Goal: Information Seeking & Learning: Learn about a topic

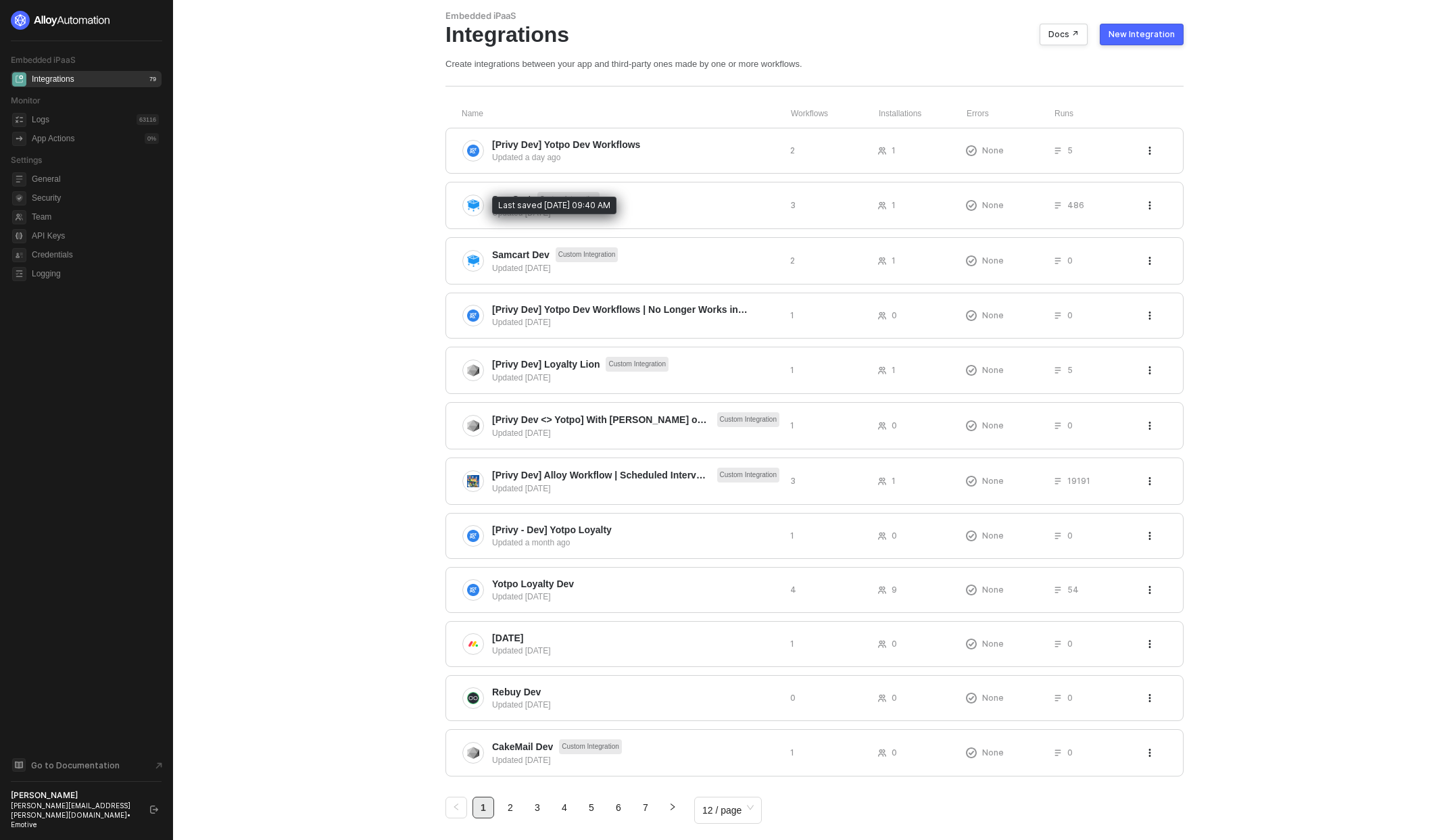
scroll to position [49, 0]
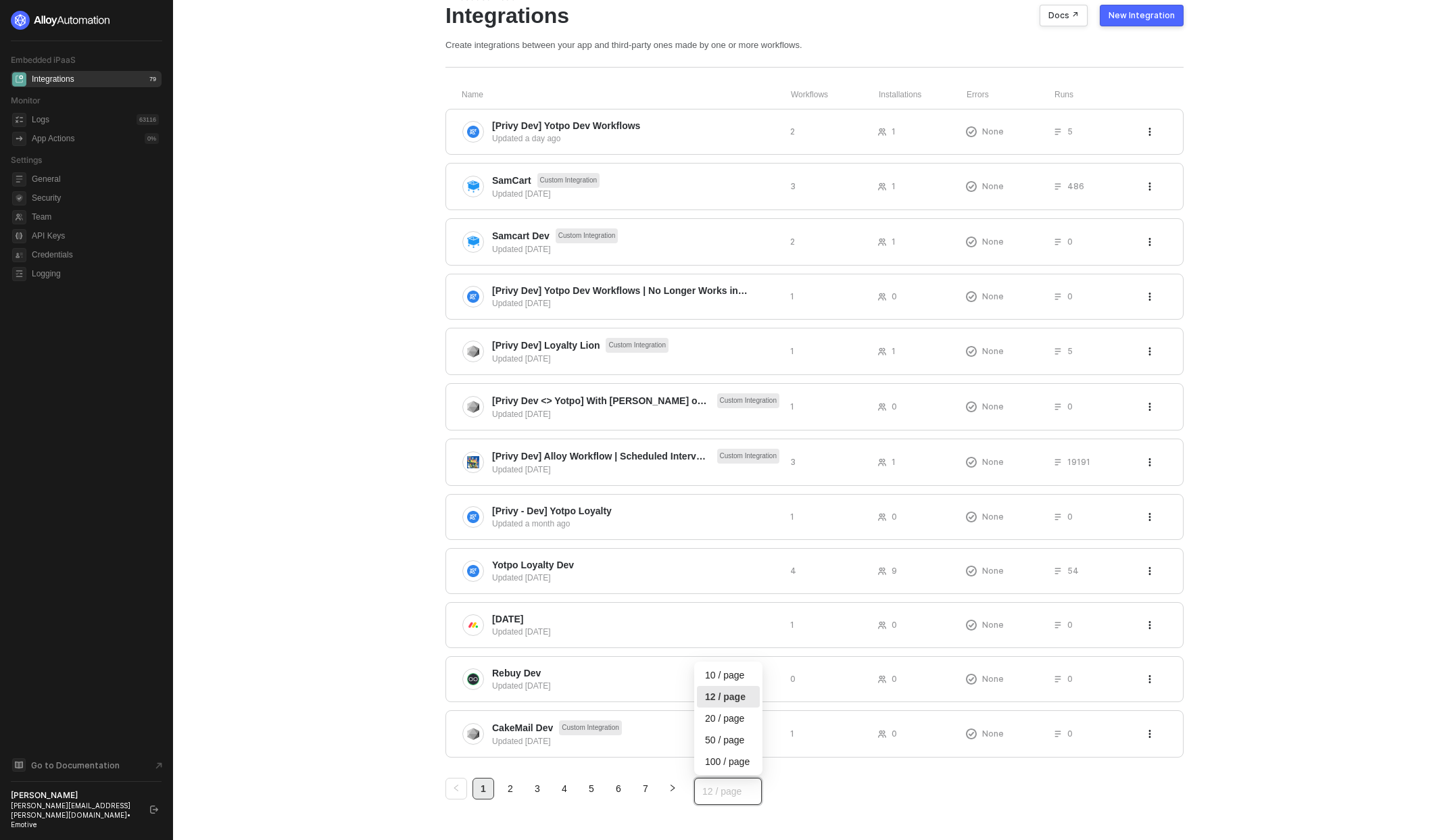
click at [756, 789] on div "12 / page" at bounding box center [728, 792] width 68 height 27
click at [743, 758] on div "100 / page" at bounding box center [728, 761] width 46 height 15
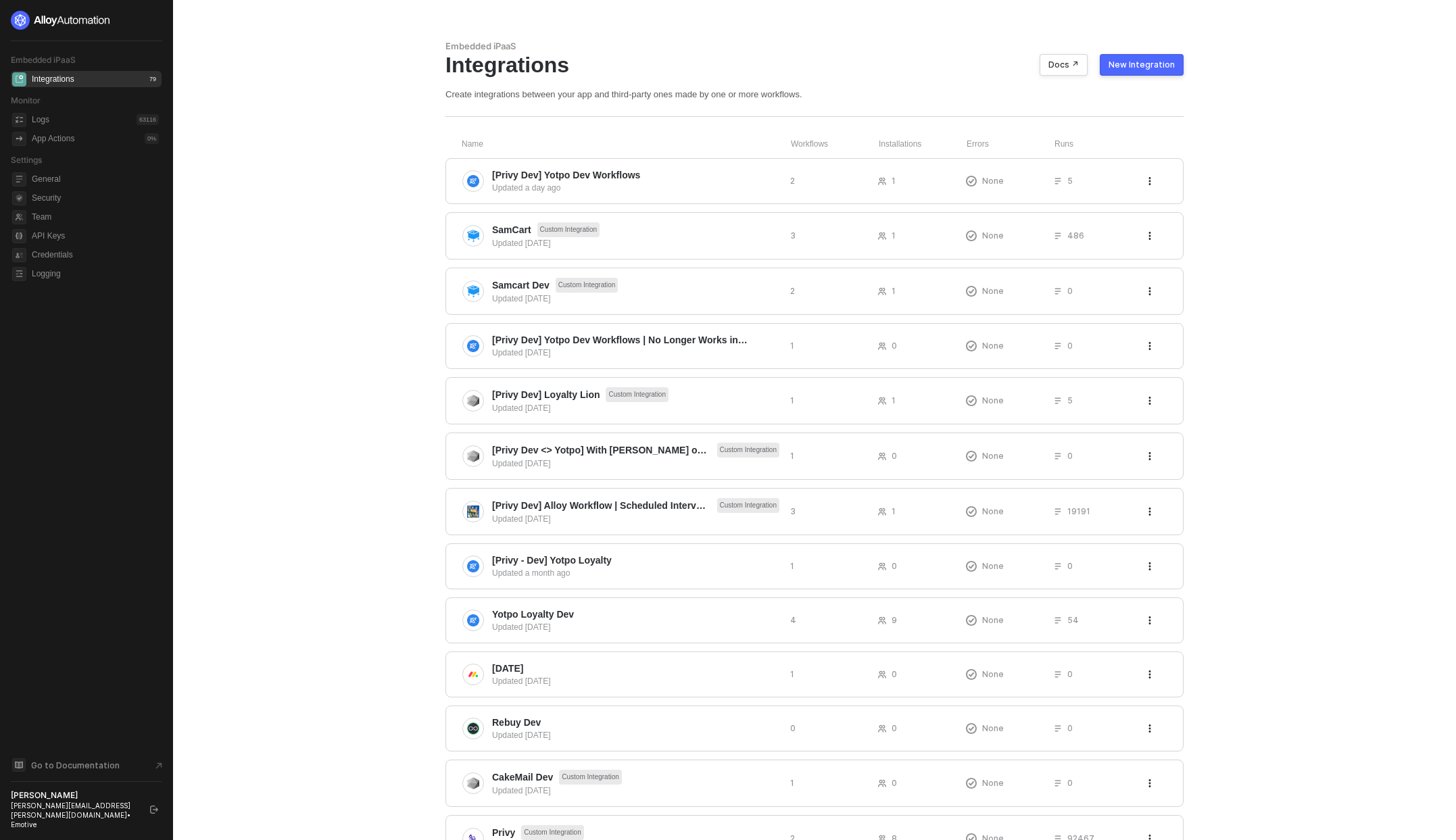
scroll to position [850, 0]
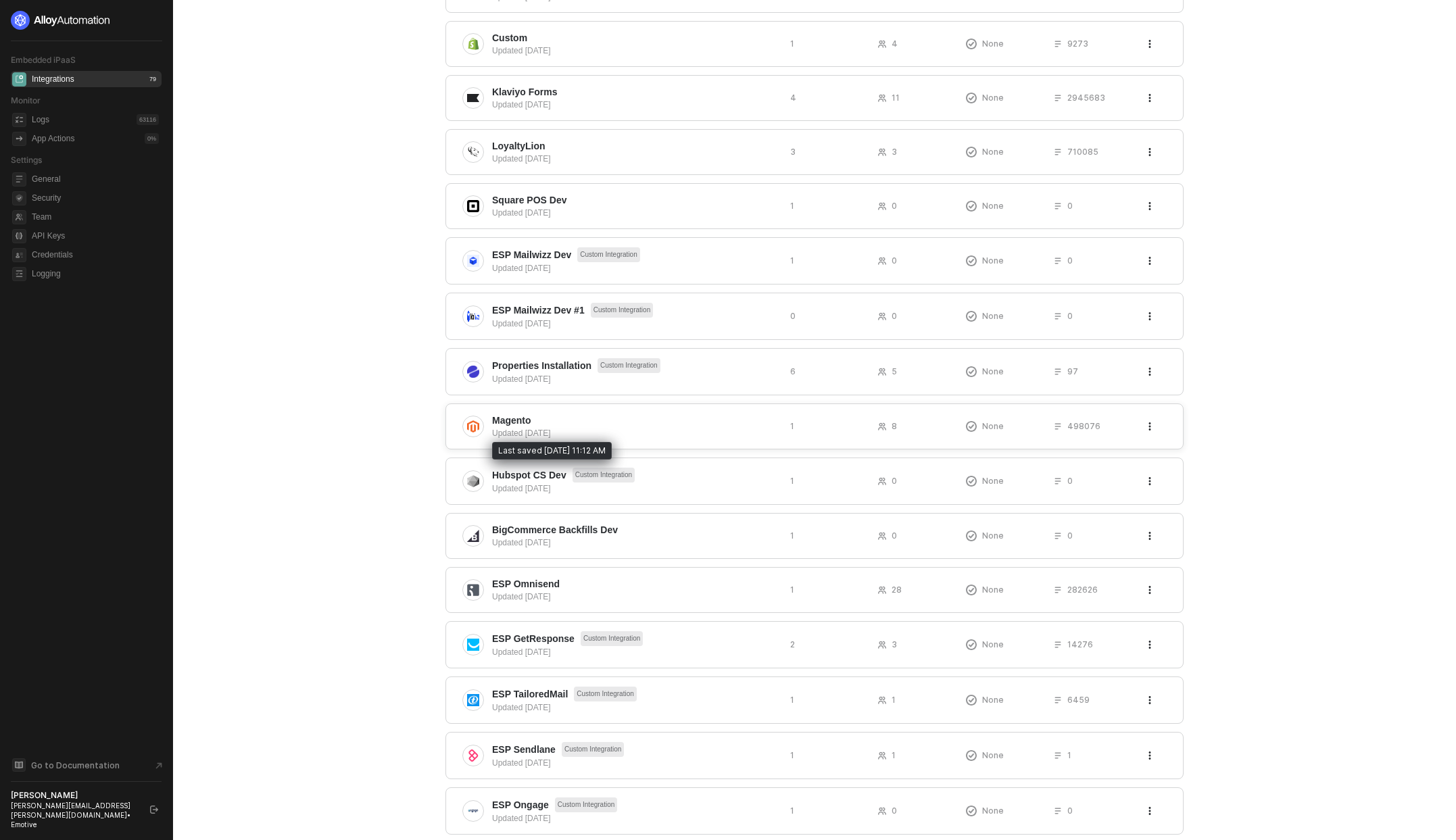
click at [521, 419] on span "Magento" at bounding box center [511, 420] width 39 height 14
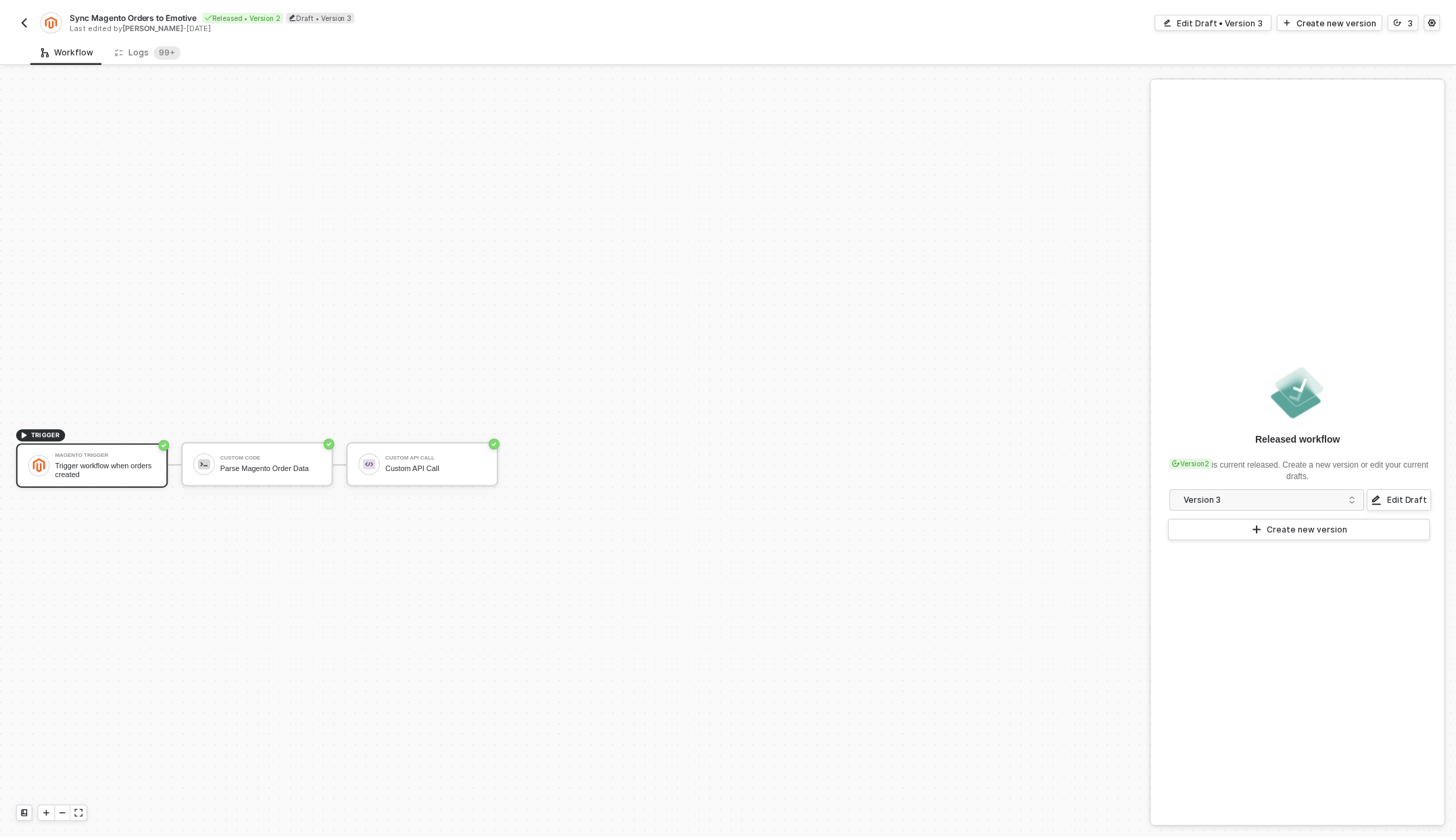
scroll to position [25, 0]
click at [126, 44] on div "Logs 99+" at bounding box center [148, 51] width 66 height 14
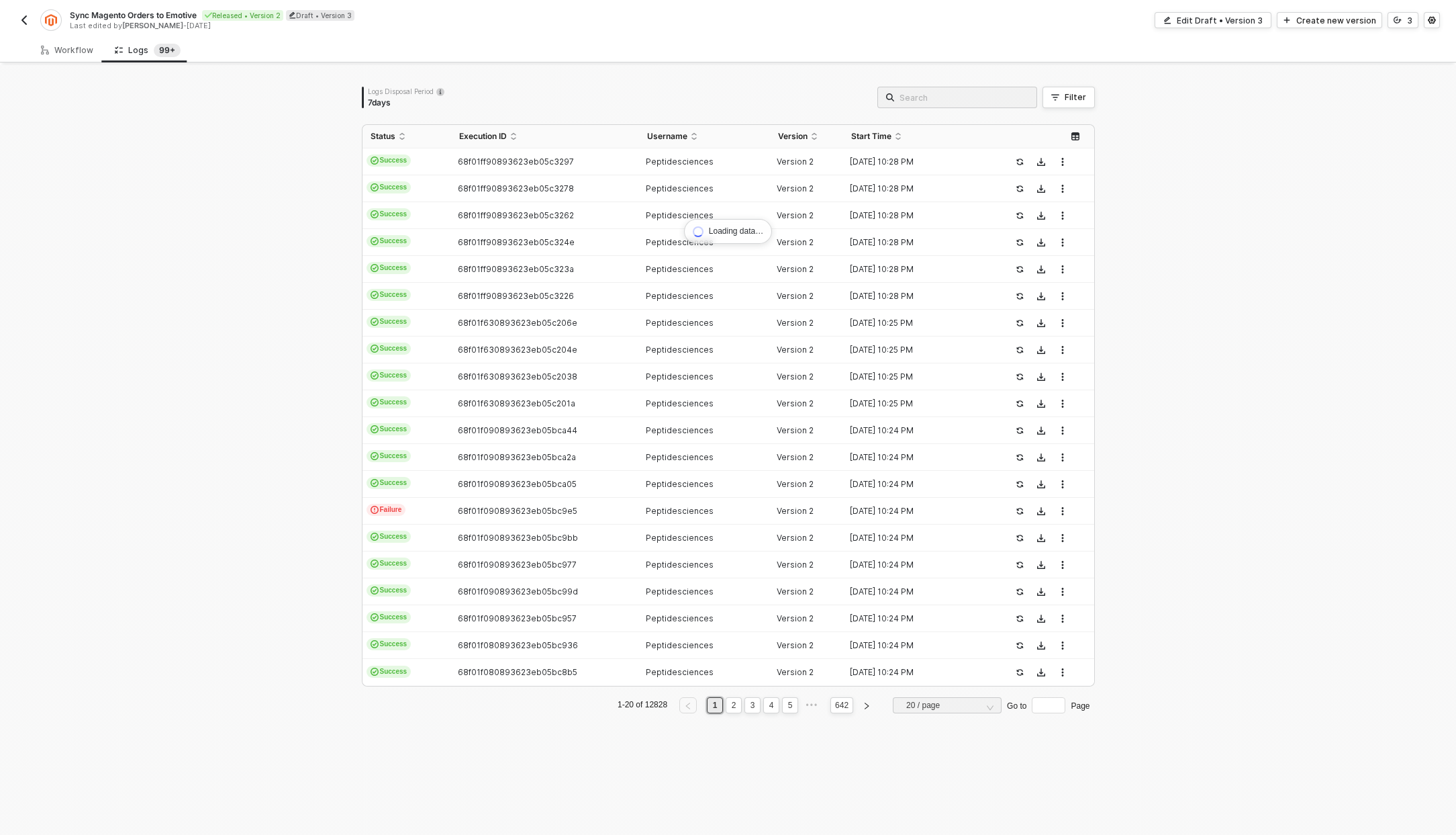
click at [963, 95] on input "search" at bounding box center [964, 98] width 129 height 15
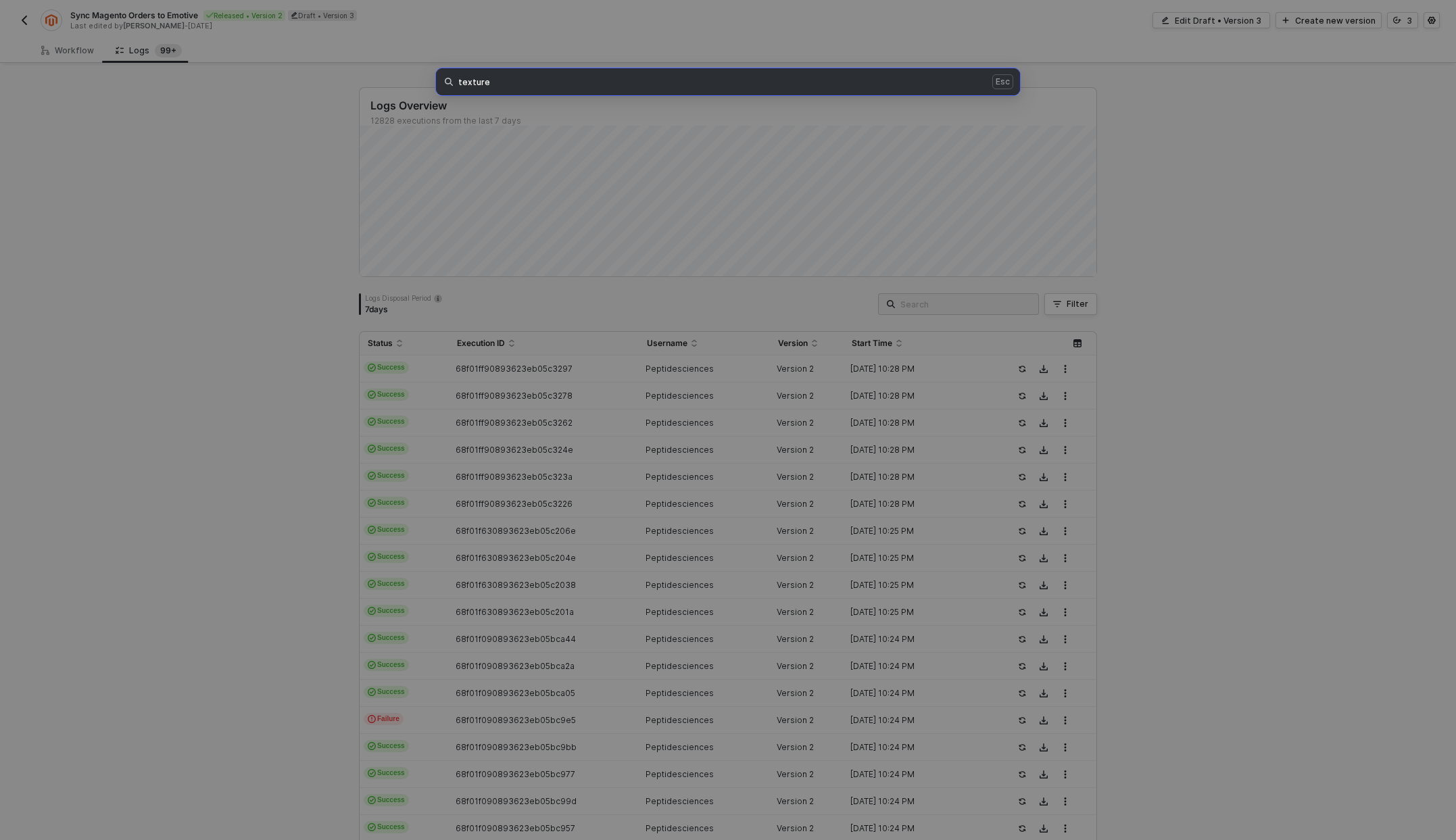
type input "texture"
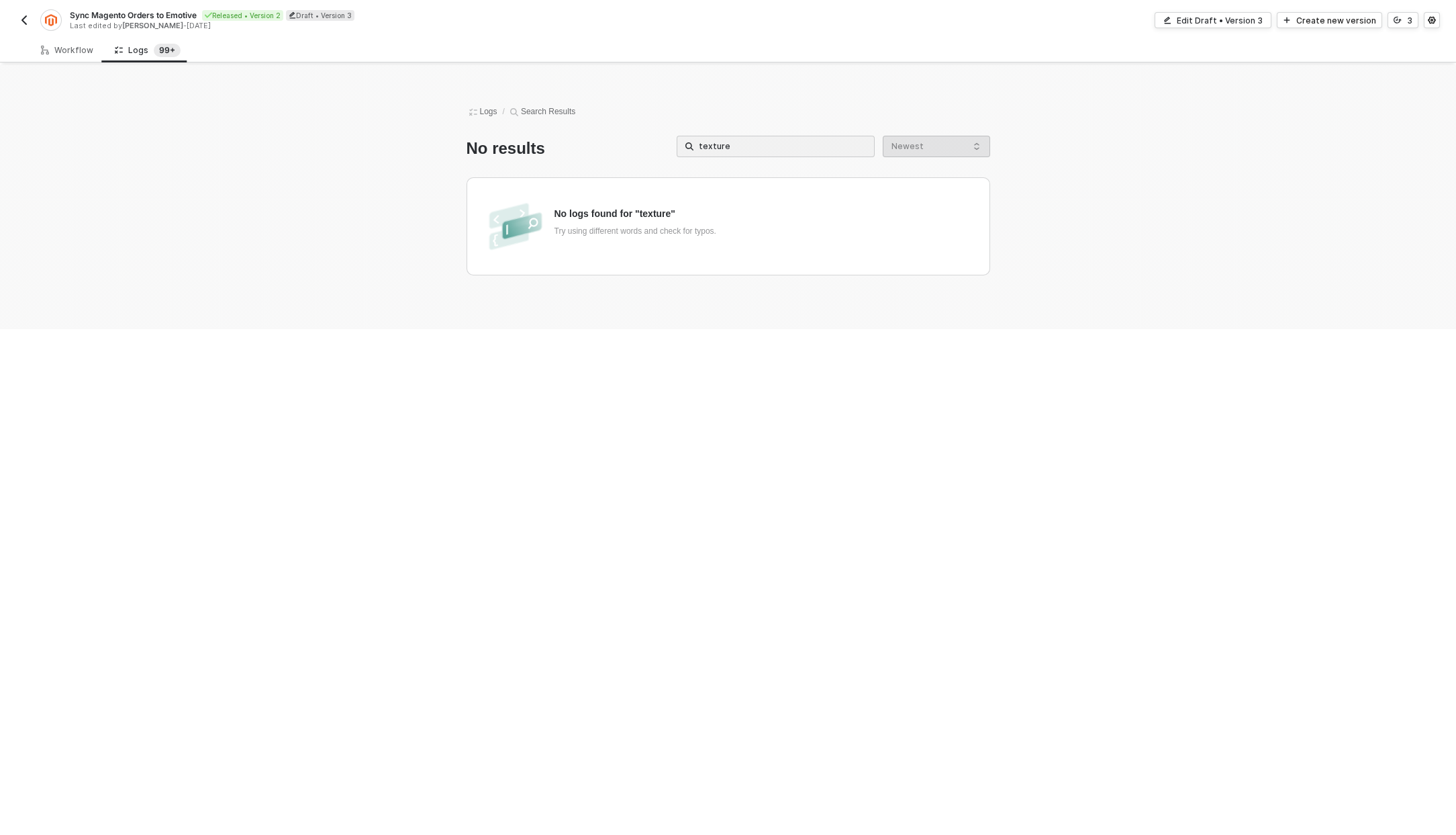
click at [740, 153] on input "texture" at bounding box center [782, 147] width 167 height 15
click at [488, 110] on span "Logs" at bounding box center [483, 112] width 33 height 14
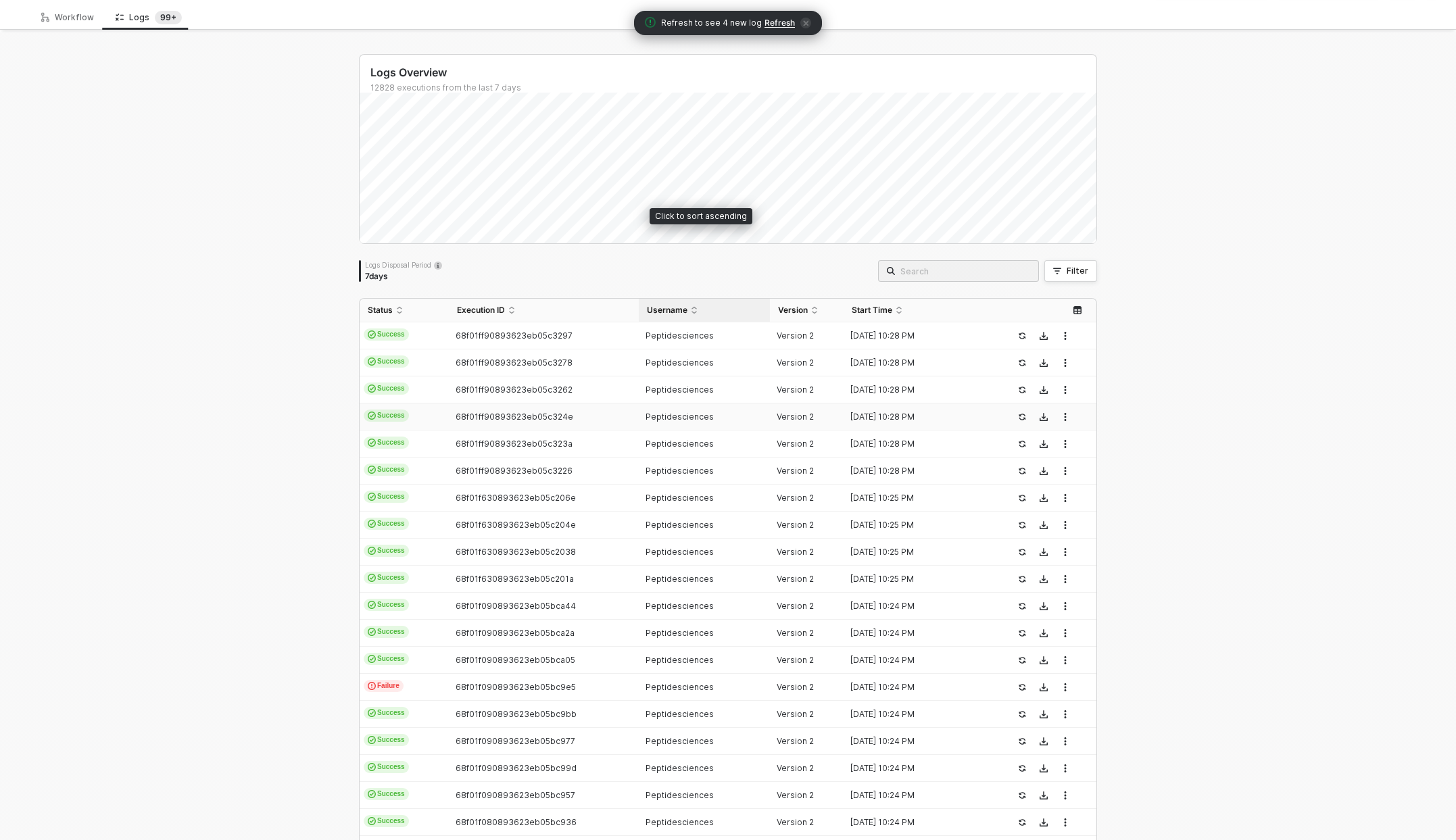
scroll to position [116, 0]
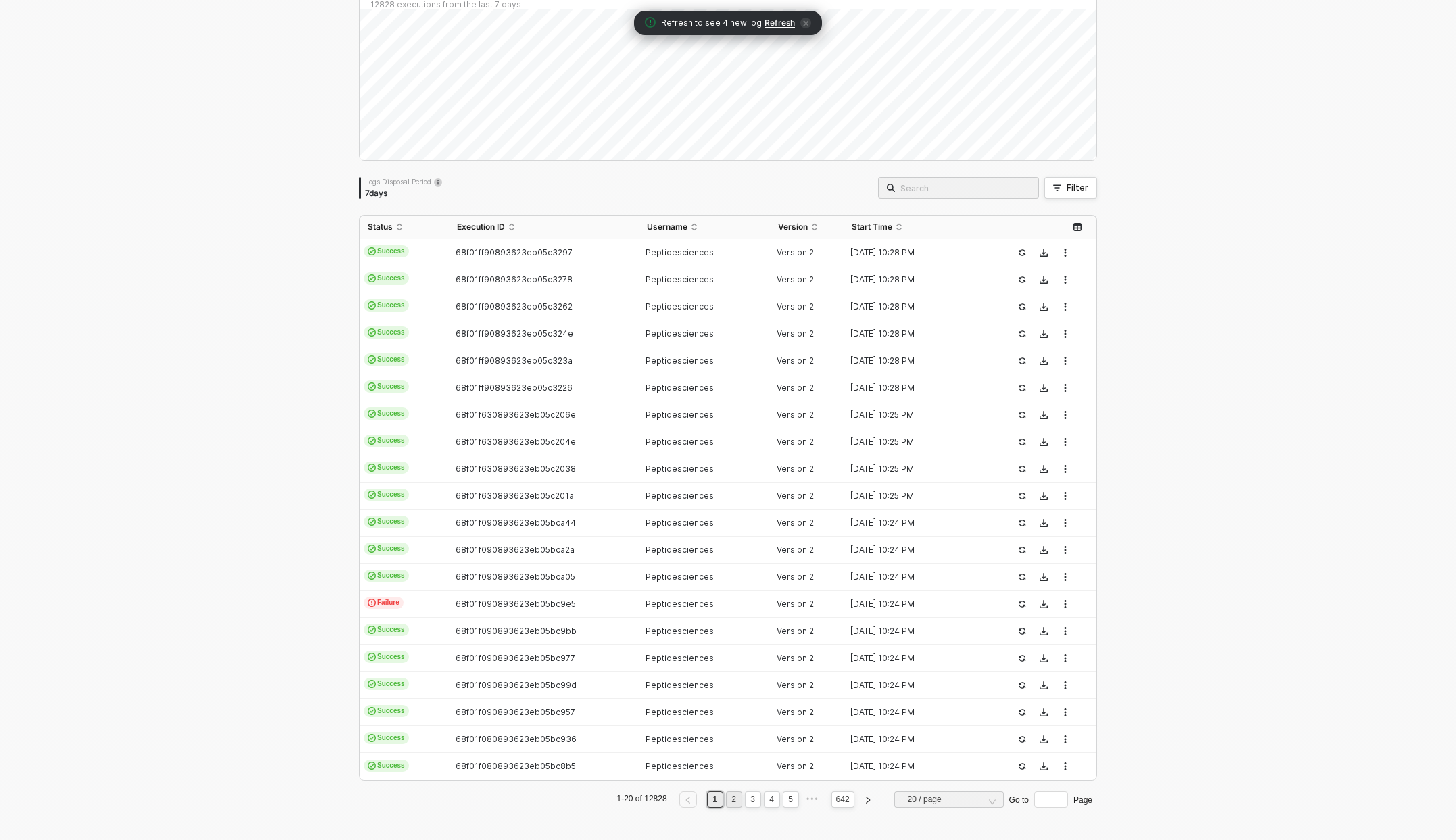
click at [730, 795] on link "2" at bounding box center [734, 800] width 13 height 15
click at [748, 797] on link "3" at bounding box center [752, 800] width 13 height 15
click at [765, 799] on link "4" at bounding box center [771, 800] width 13 height 15
click at [784, 801] on link "6" at bounding box center [791, 800] width 13 height 15
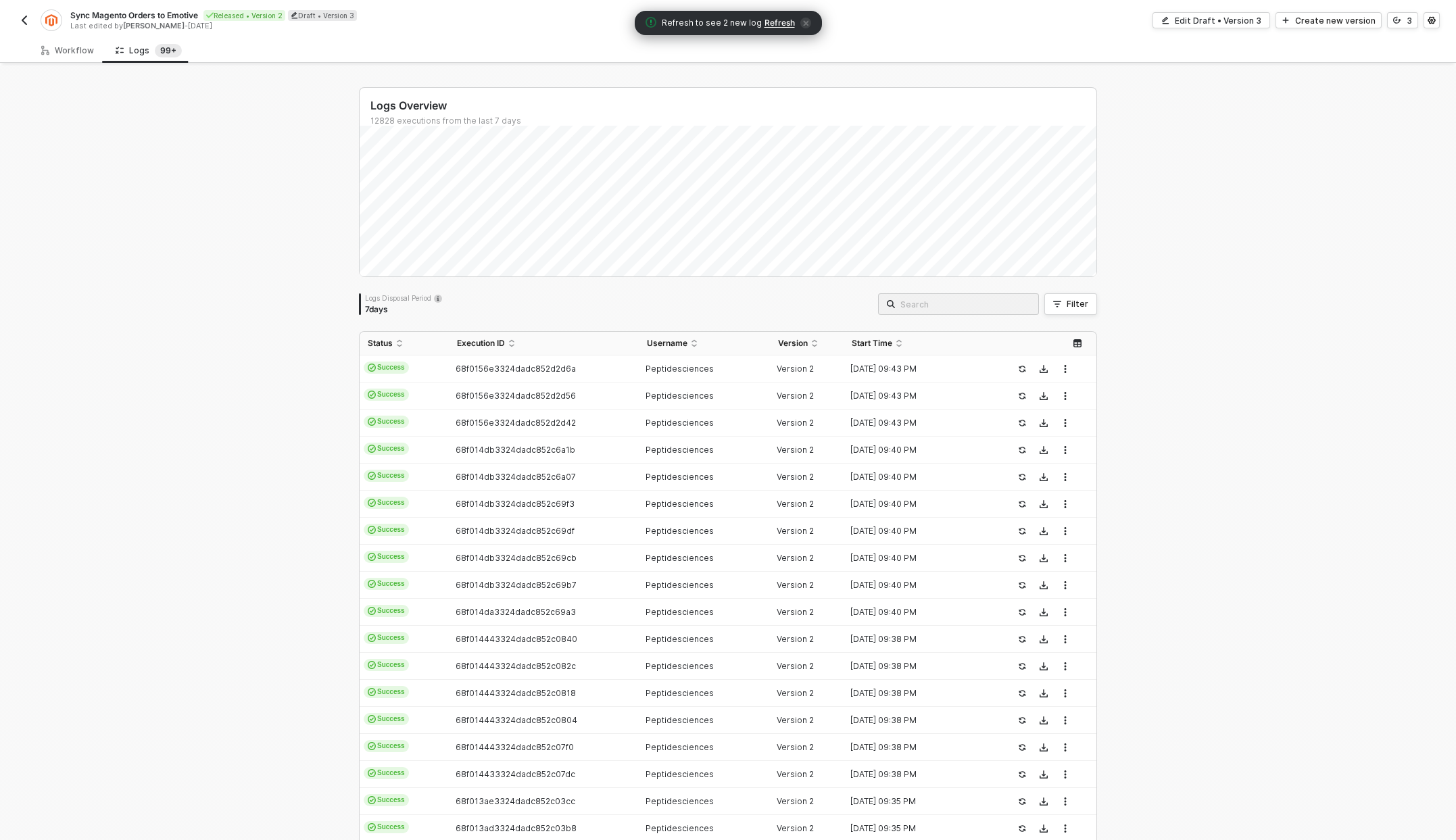
click at [777, 23] on span "Refresh" at bounding box center [780, 23] width 31 height 11
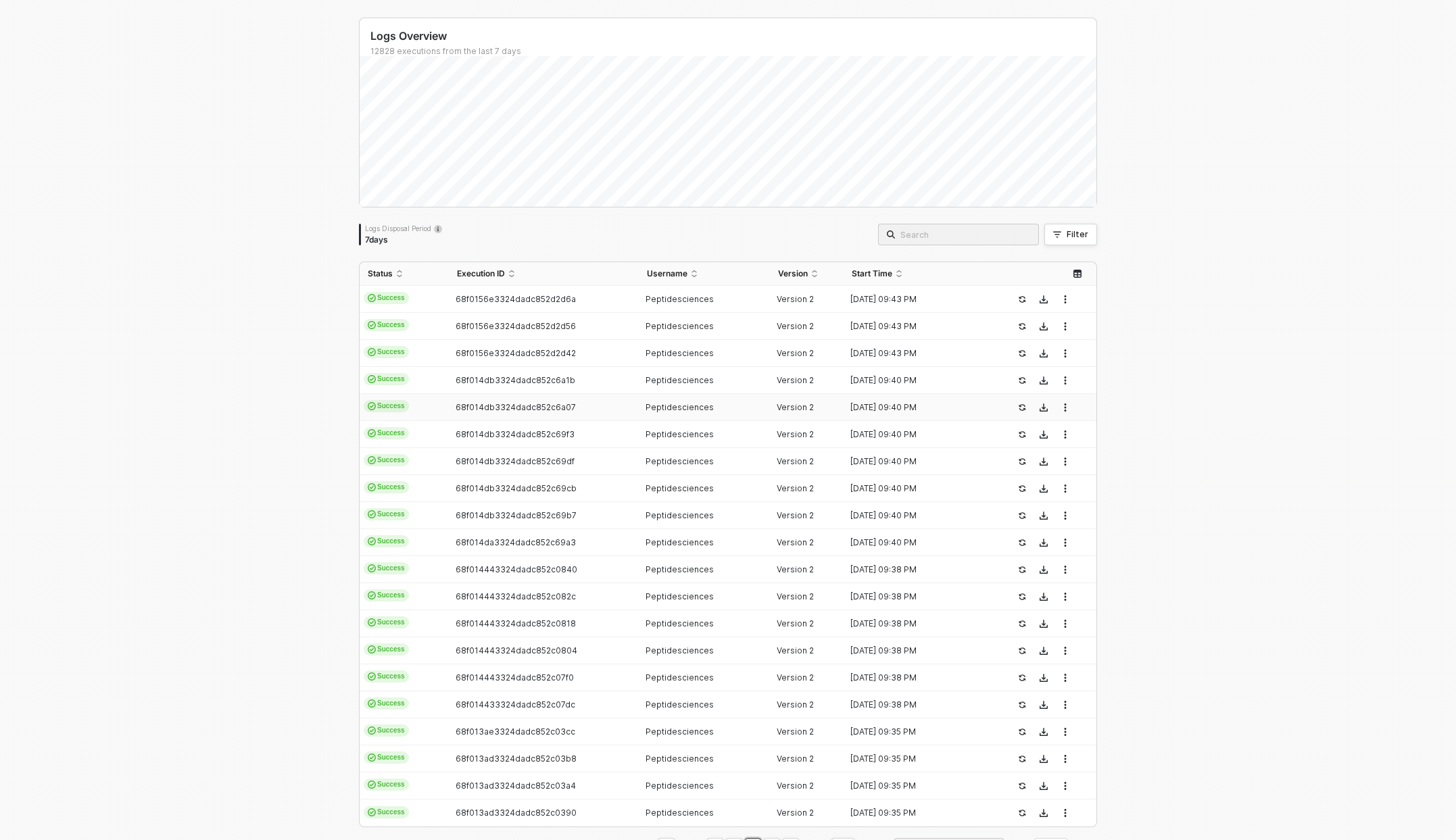
scroll to position [116, 0]
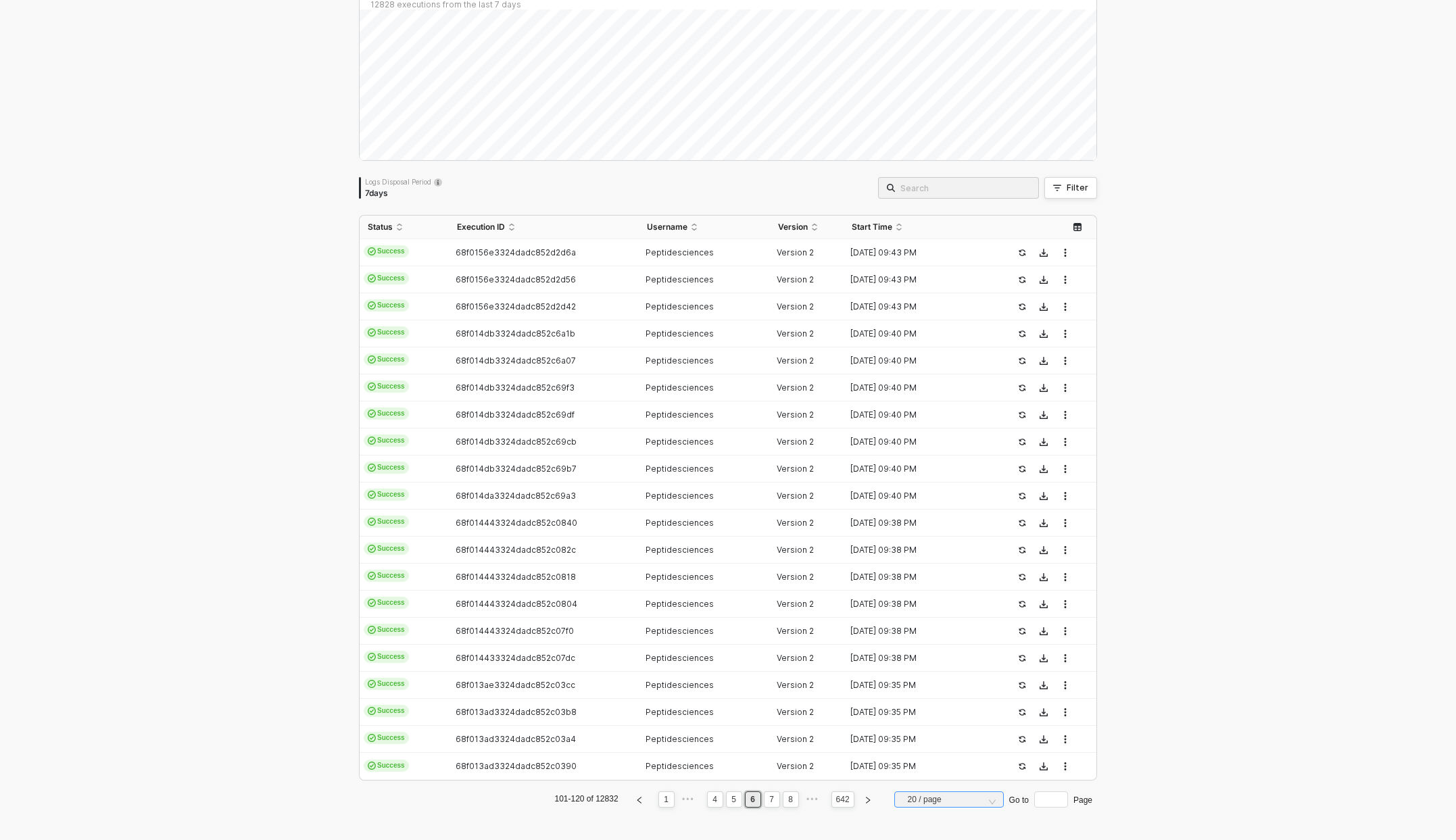
click at [926, 799] on span "20 / page" at bounding box center [952, 800] width 88 height 20
click at [933, 773] on div "50 / page" at bounding box center [949, 775] width 88 height 15
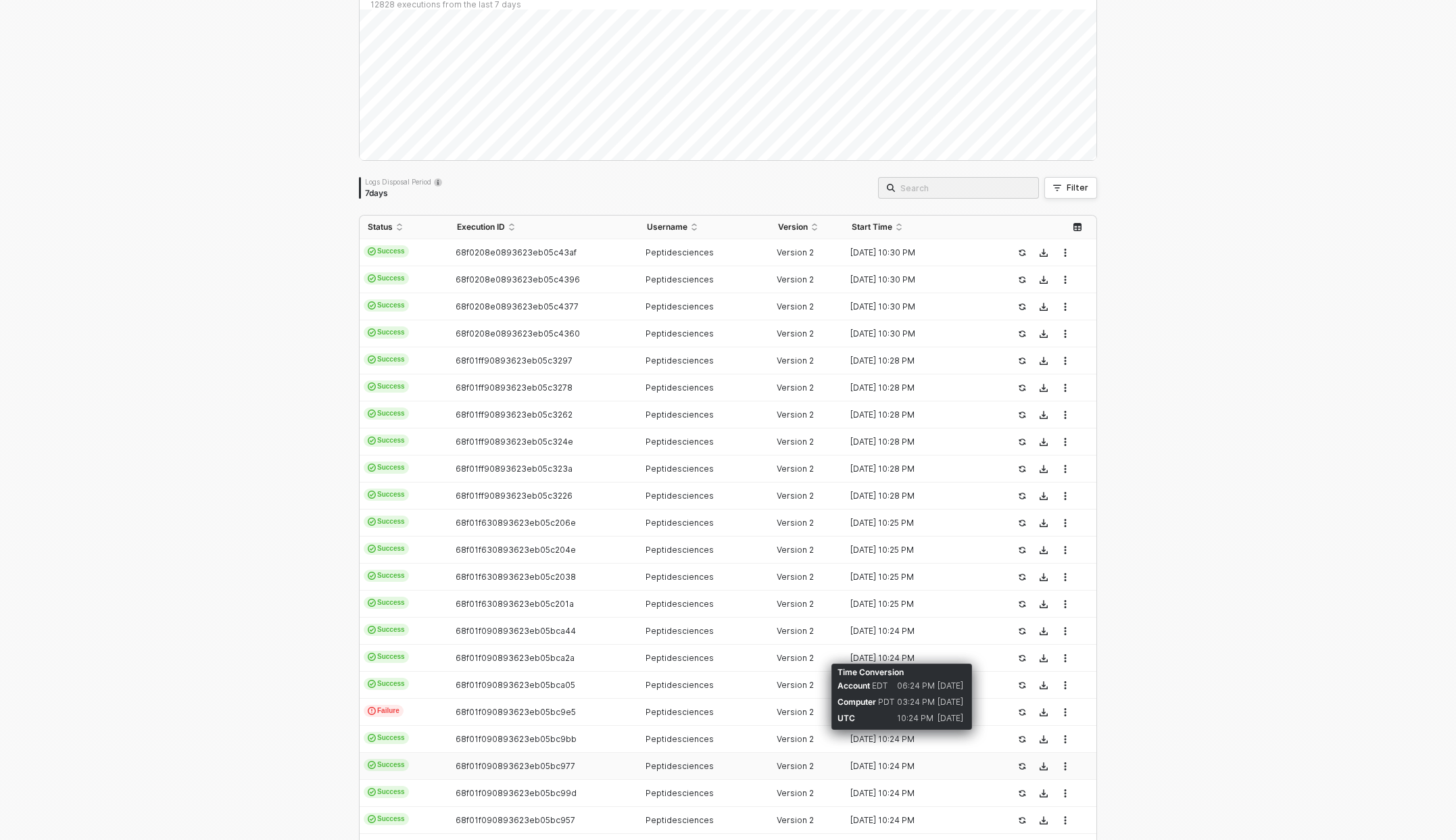
scroll to position [927, 0]
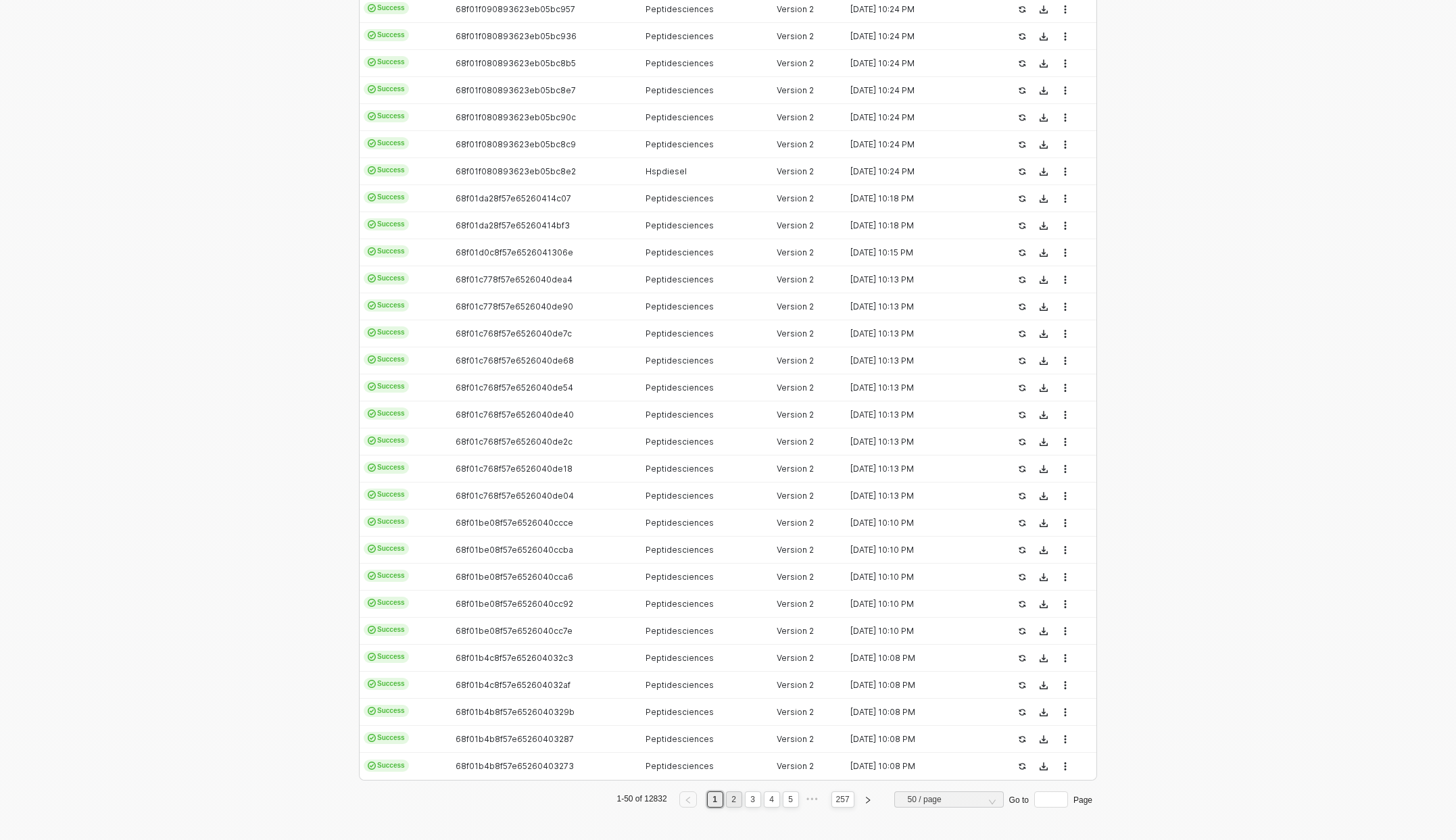
click at [728, 798] on link "2" at bounding box center [734, 800] width 13 height 15
click at [747, 802] on link "3" at bounding box center [752, 800] width 13 height 15
click at [765, 799] on link "4" at bounding box center [771, 800] width 13 height 15
click at [767, 796] on link "5" at bounding box center [771, 800] width 13 height 15
click at [765, 795] on link "6" at bounding box center [771, 800] width 13 height 15
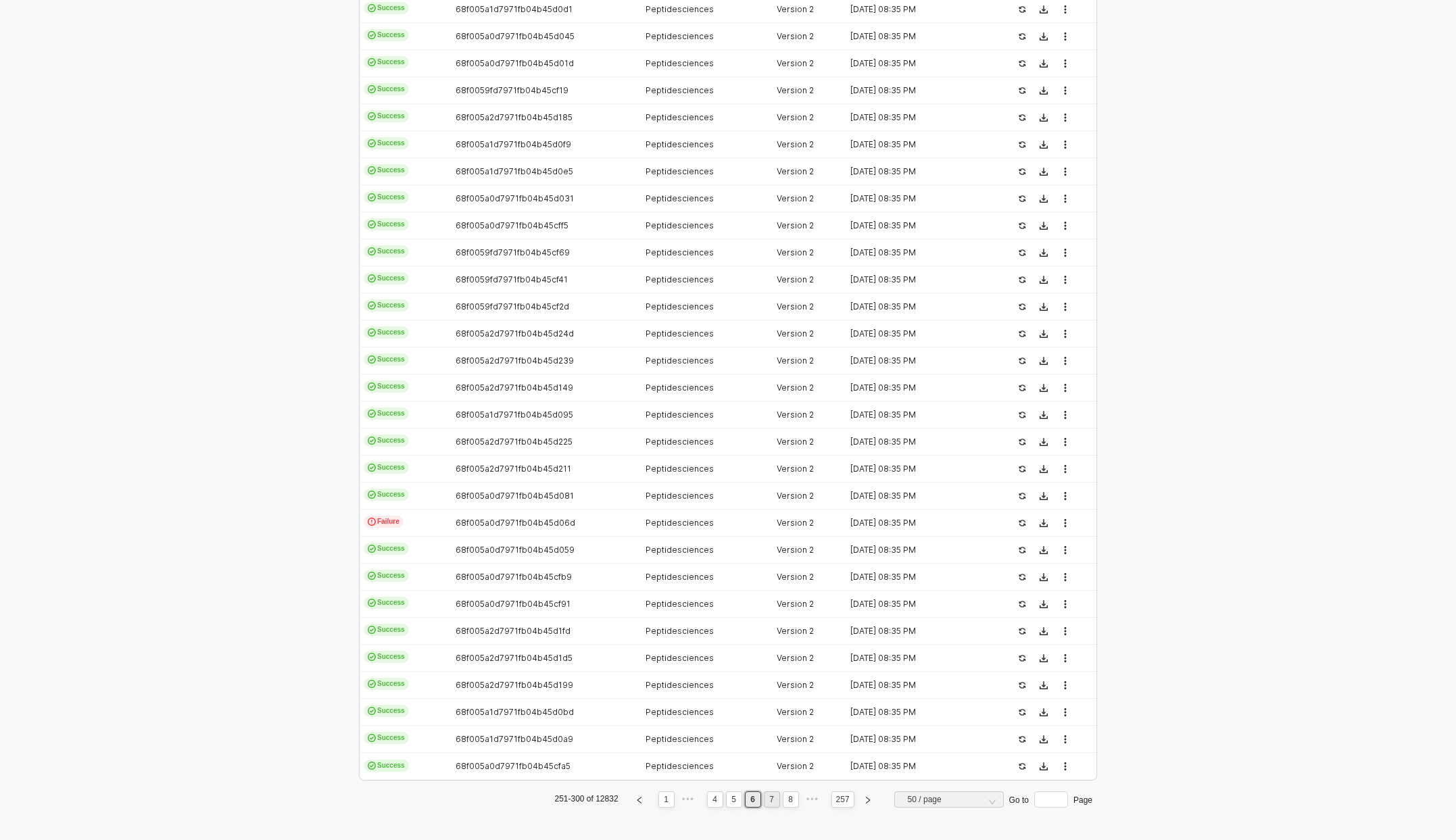
click at [765, 802] on link "7" at bounding box center [771, 800] width 13 height 15
click at [765, 799] on link "8" at bounding box center [771, 800] width 13 height 15
click at [763, 800] on link "9" at bounding box center [769, 800] width 13 height 15
click at [767, 796] on link "10" at bounding box center [768, 800] width 17 height 15
click at [760, 798] on link "11" at bounding box center [768, 800] width 17 height 15
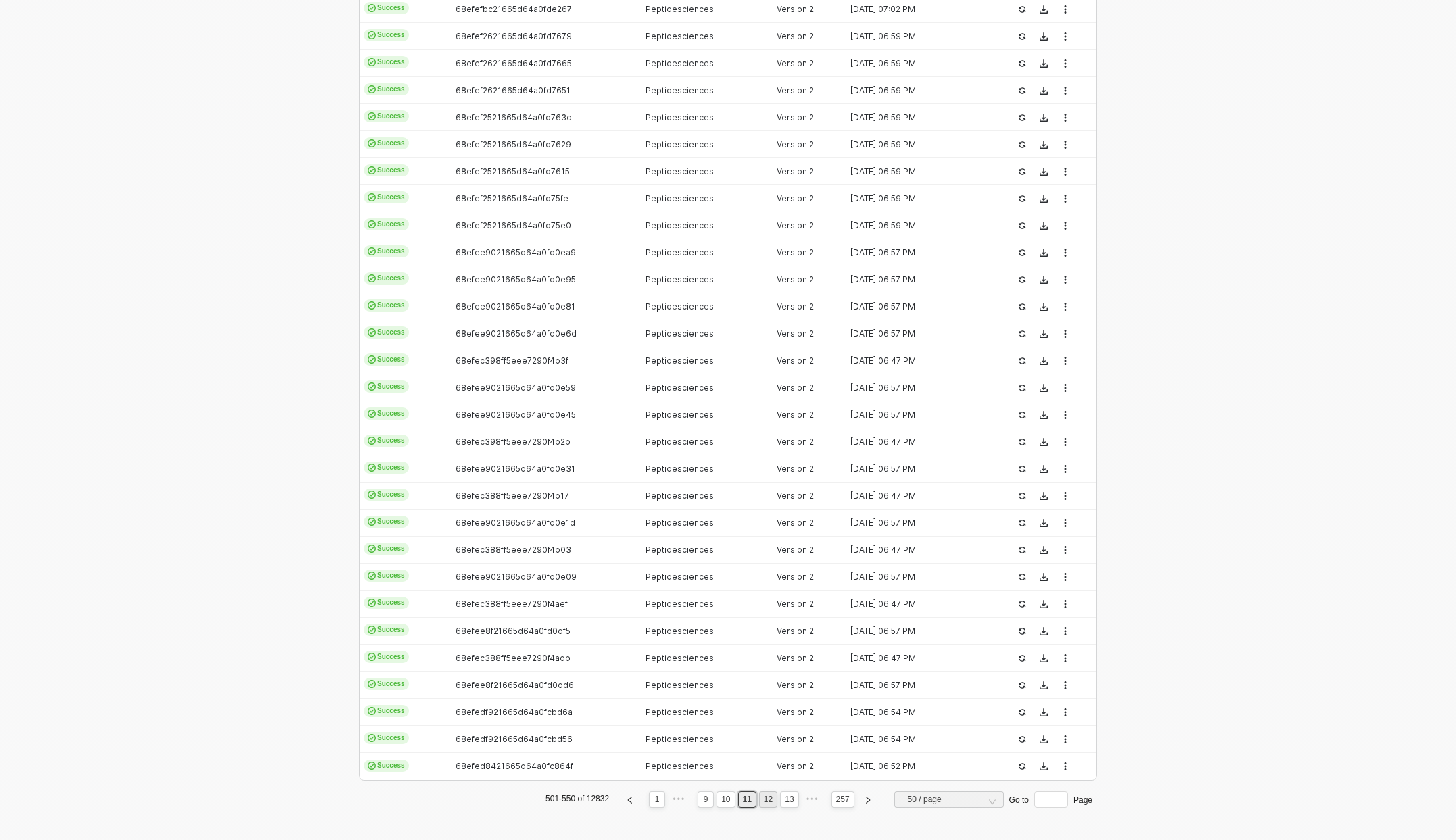
click at [765, 794] on link "12" at bounding box center [768, 800] width 17 height 15
click at [760, 794] on link "13" at bounding box center [768, 800] width 17 height 15
click at [761, 802] on link "14" at bounding box center [768, 800] width 17 height 15
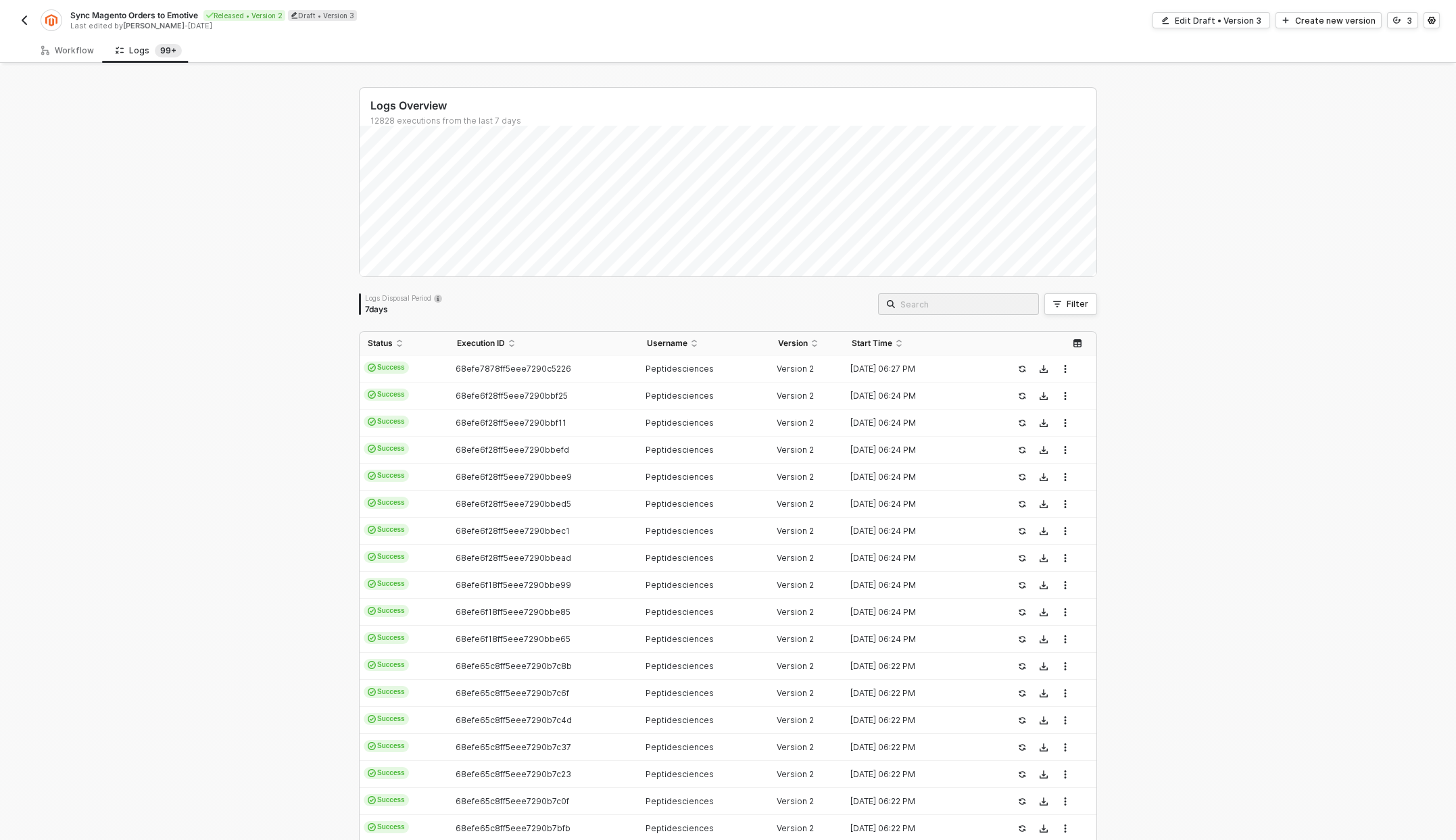
click at [950, 309] on input "search" at bounding box center [965, 304] width 130 height 15
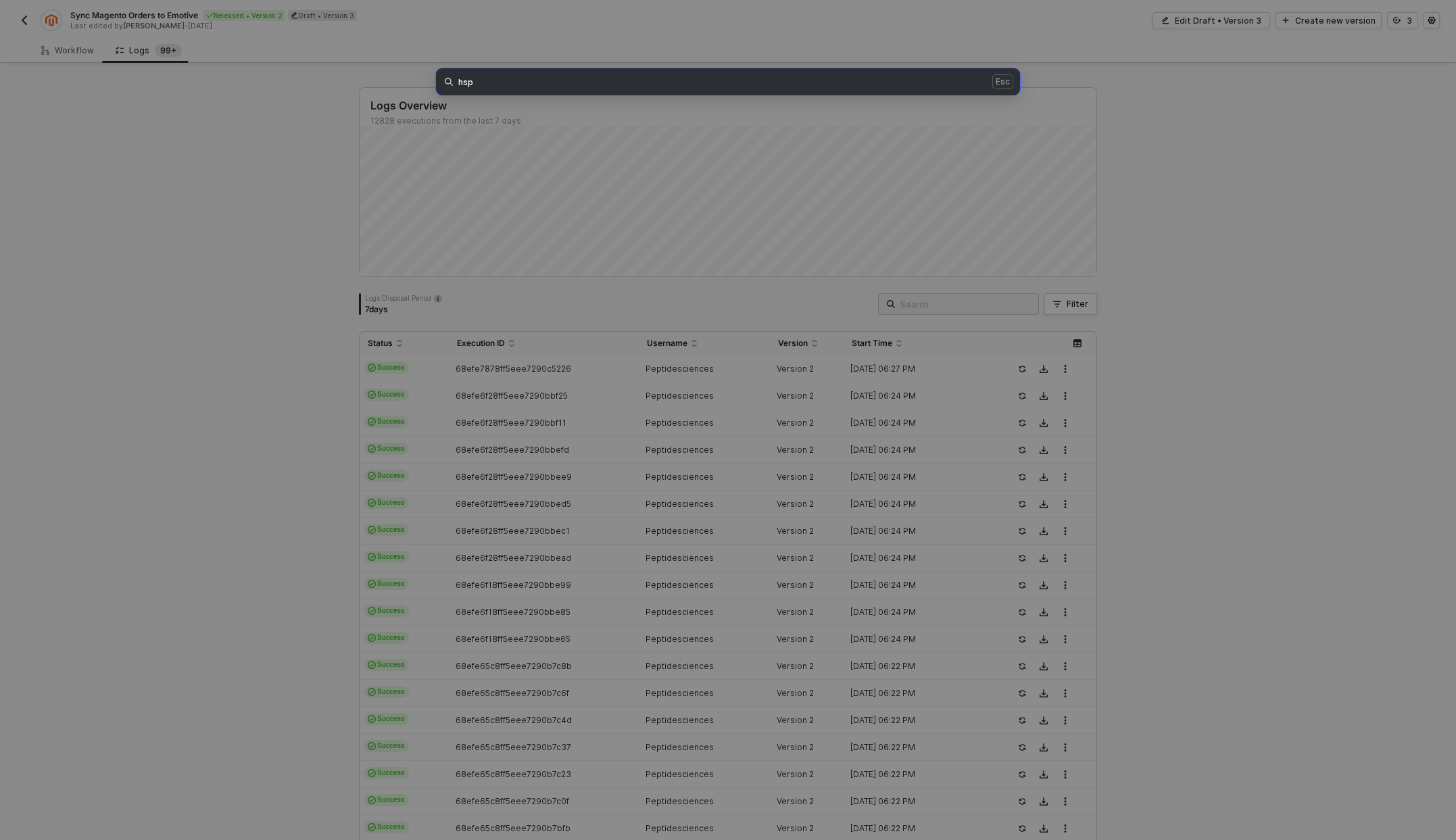
type input "hsp"
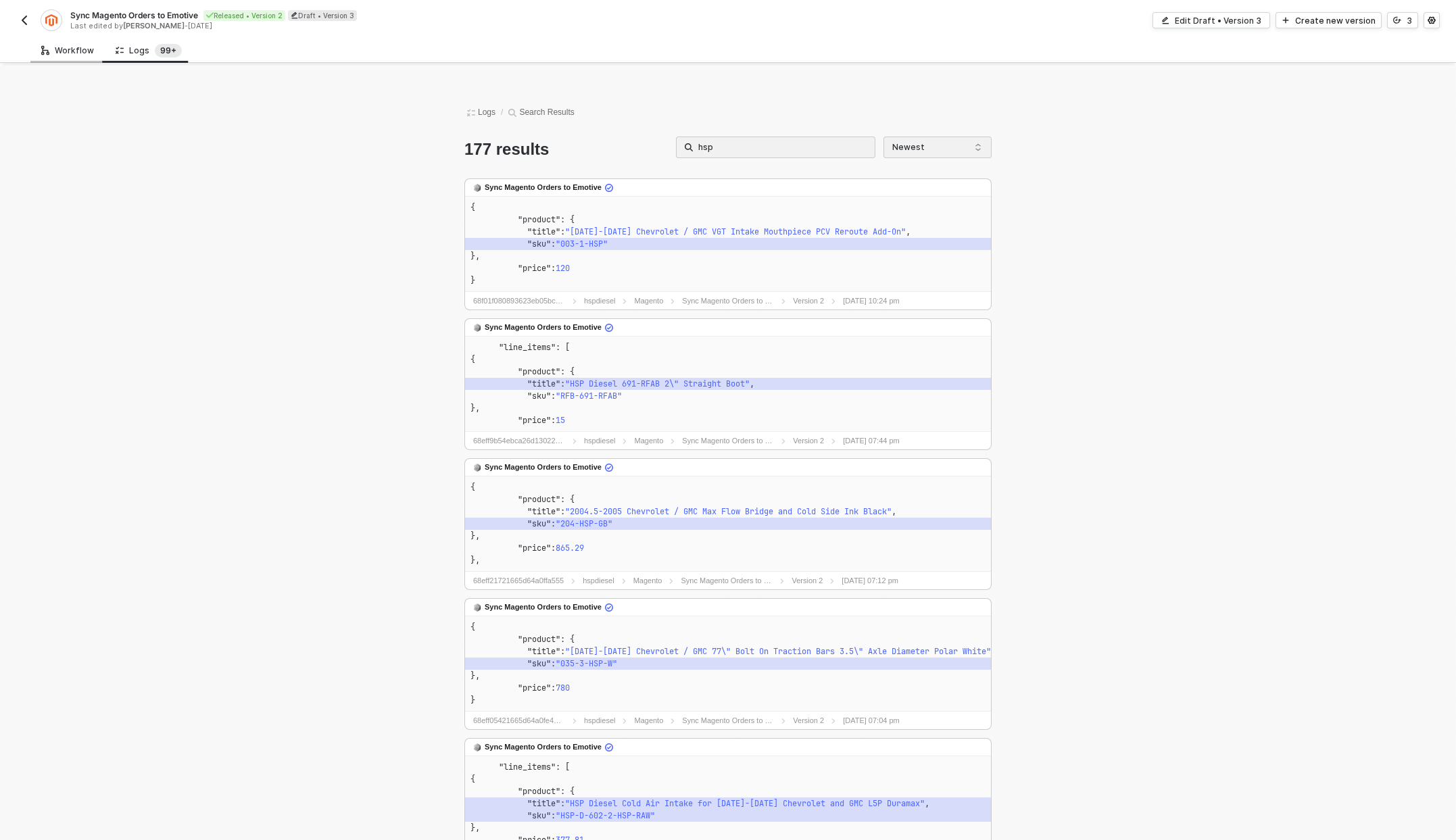
click at [90, 51] on div "Workflow" at bounding box center [67, 51] width 53 height 11
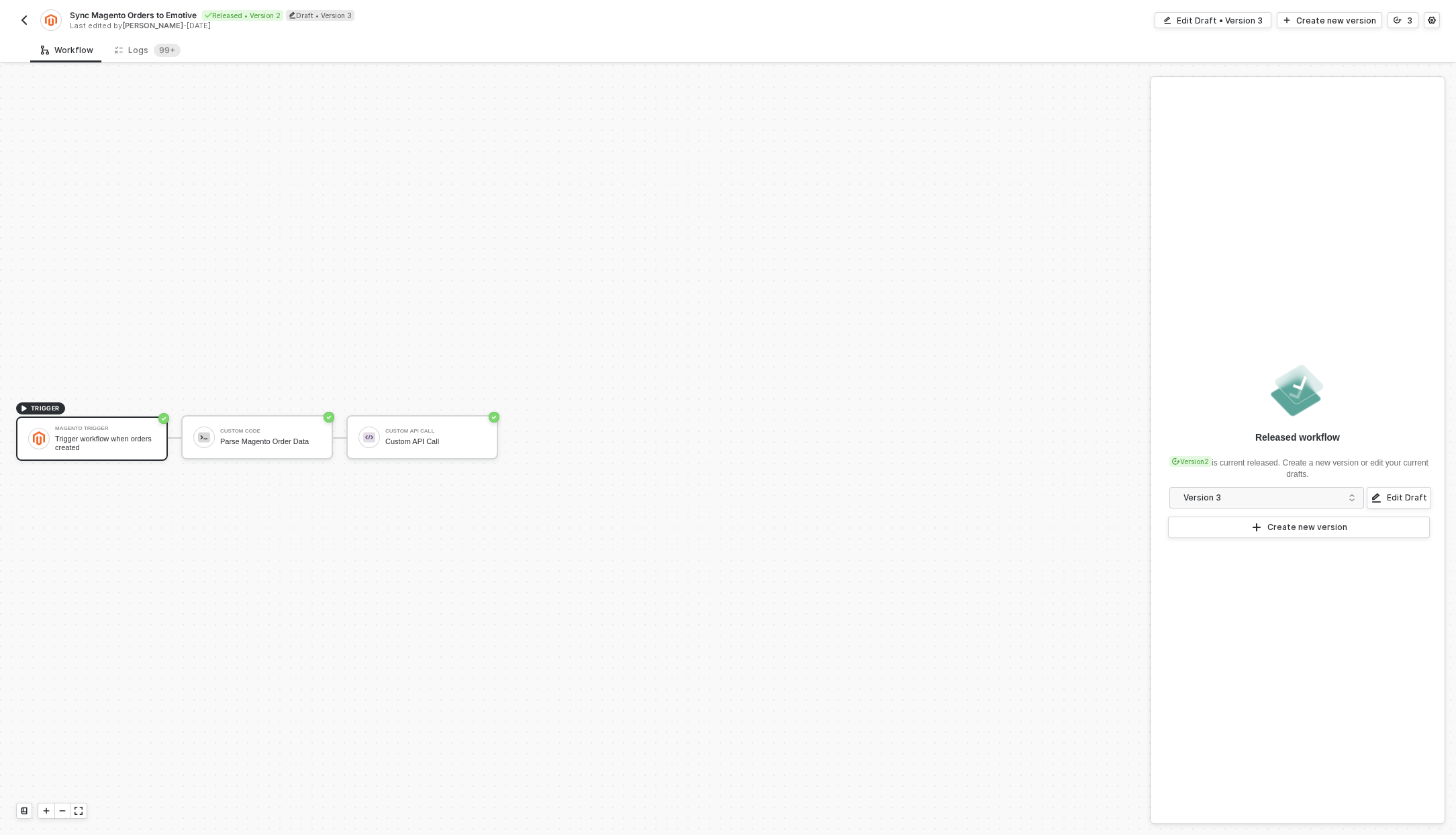
click at [26, 18] on img "button" at bounding box center [24, 20] width 11 height 11
click at [1408, 21] on div "3" at bounding box center [1410, 20] width 5 height 12
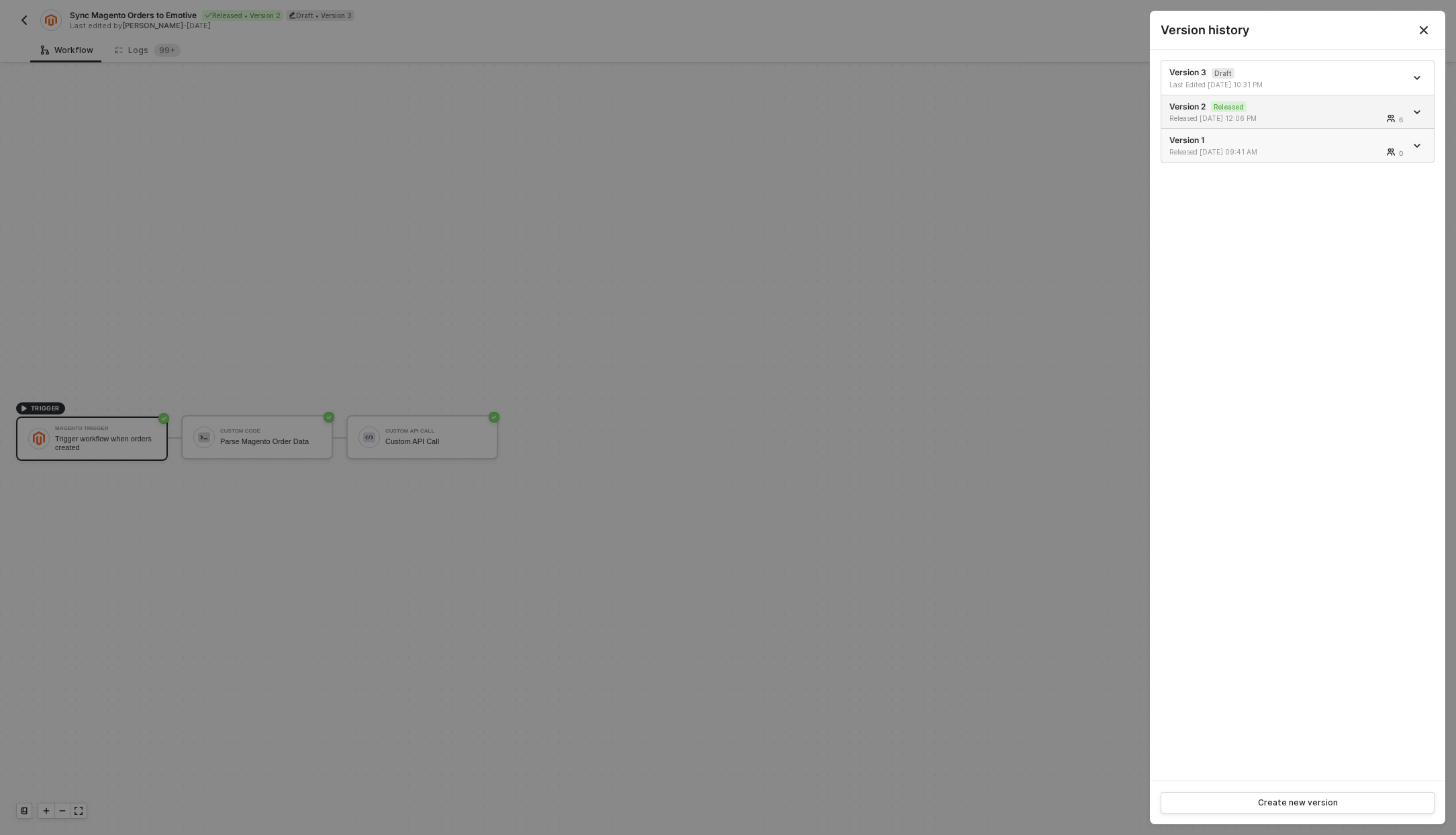
click at [1257, 143] on div "Version 1 Released 06/03/2024 09:41 AM 0" at bounding box center [1287, 145] width 236 height 22
click at [1419, 138] on div at bounding box center [1419, 146] width 15 height 16
click at [1392, 115] on icon "icon-users" at bounding box center [1392, 118] width 3 height 7
click at [1351, 146] on div "Version 1 Released 06/03/2024 09:41 AM 0" at bounding box center [1287, 145] width 236 height 22
click at [1295, 144] on div "Version 1 Released 06/03/2024 09:41 AM 0" at bounding box center [1287, 145] width 236 height 22
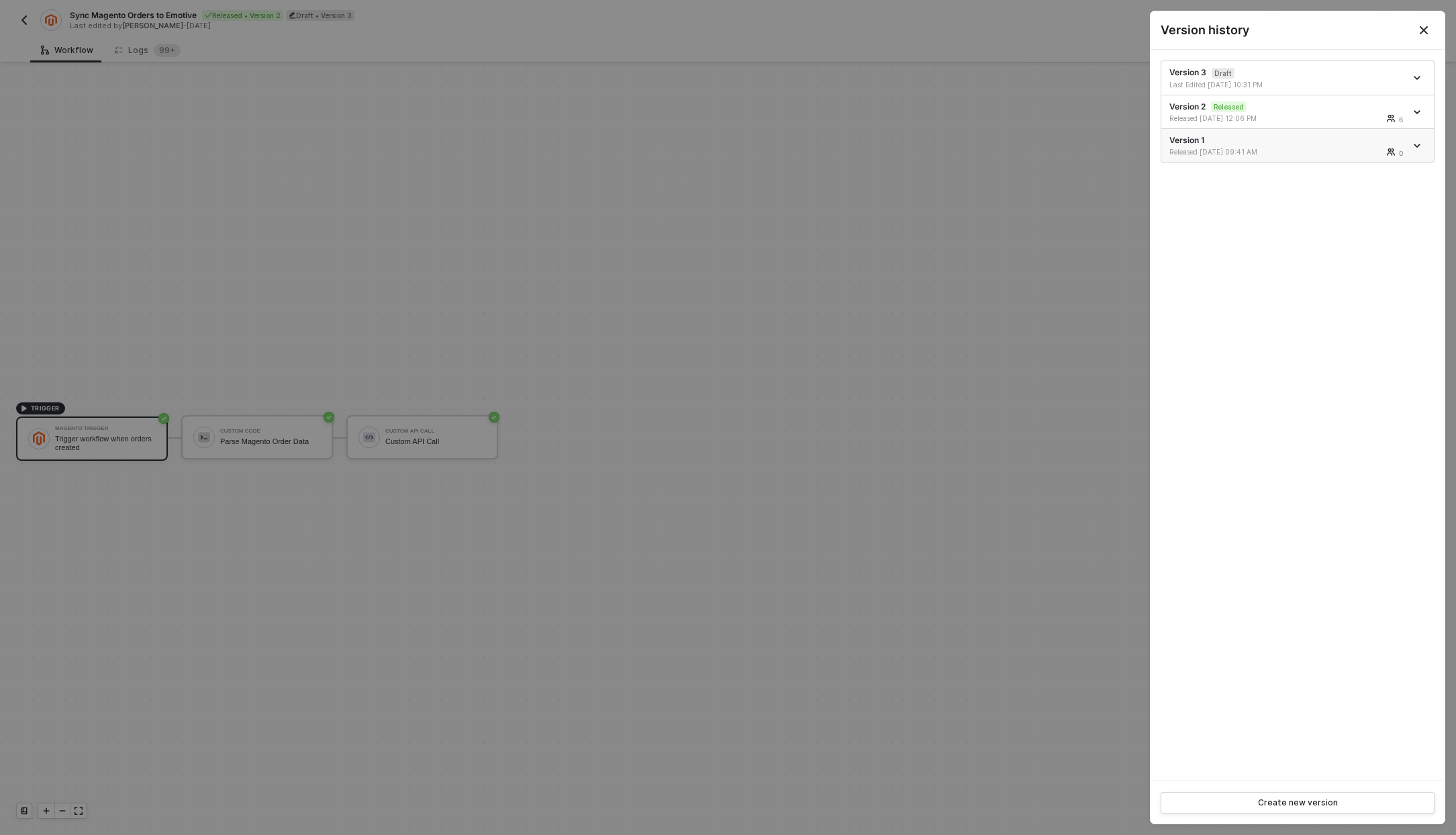
click at [1361, 138] on div "Version 1 Released 06/03/2024 09:41 AM 0" at bounding box center [1287, 145] width 236 height 22
click at [1417, 147] on icon "icon-arrow-down" at bounding box center [1417, 146] width 5 height 3
click at [1236, 103] on sup "Released" at bounding box center [1229, 107] width 35 height 11
click at [1414, 76] on icon "icon-arrow-down" at bounding box center [1417, 78] width 7 height 7
click at [1204, 189] on div "Version 3 Draft Last Edited 10/01/2025 10:31 PM Version 2 Released Released 06/…" at bounding box center [1297, 415] width 295 height 730
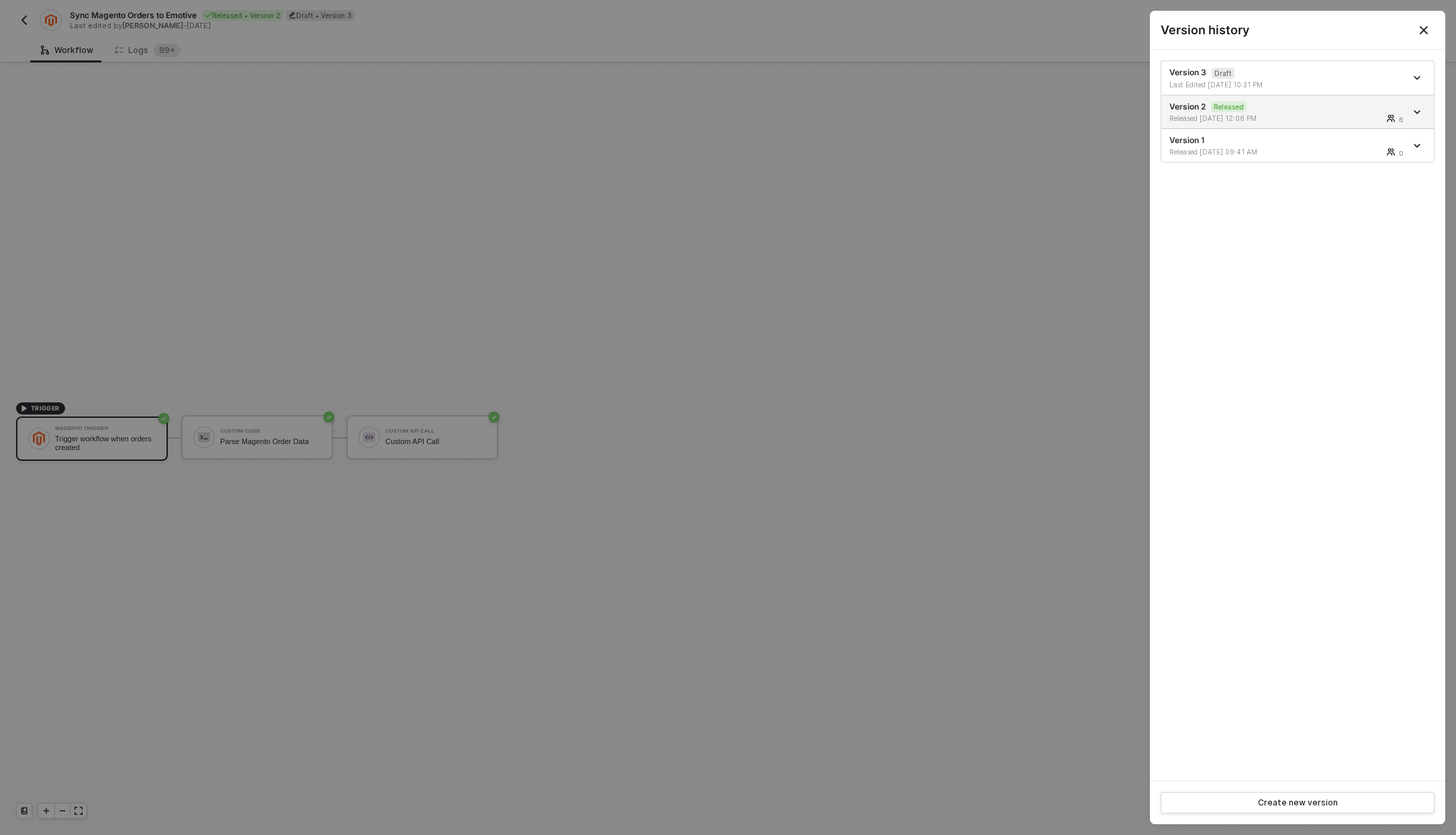
click at [1421, 31] on icon "Close" at bounding box center [1423, 31] width 8 height 8
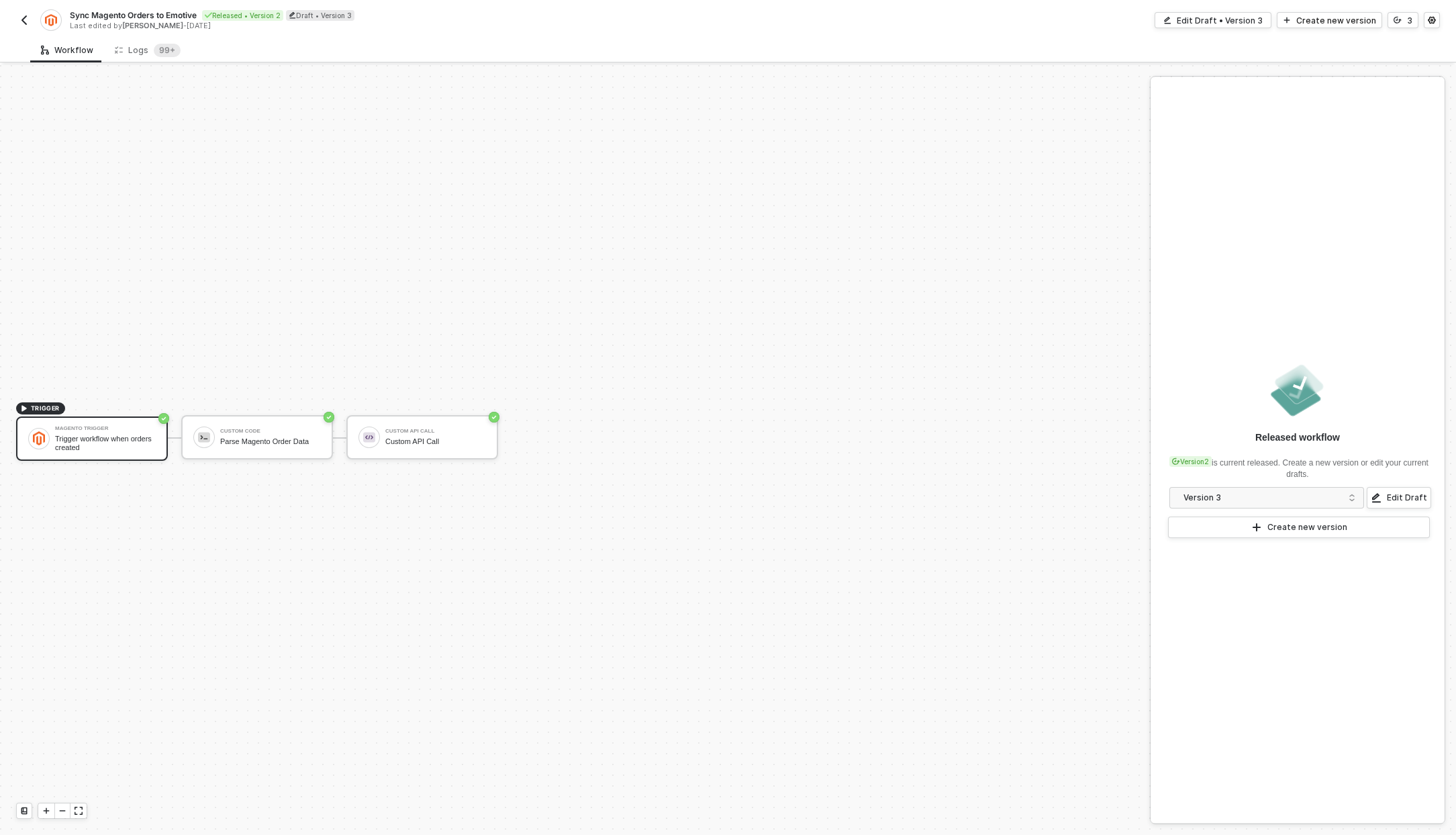
click at [36, 17] on div "Sync Magento Orders to Emotive Released • Version 2 Draft • Version 3 Last edit…" at bounding box center [372, 20] width 712 height 22
click at [29, 17] on img "button" at bounding box center [24, 20] width 11 height 11
